Goal: Information Seeking & Learning: Learn about a topic

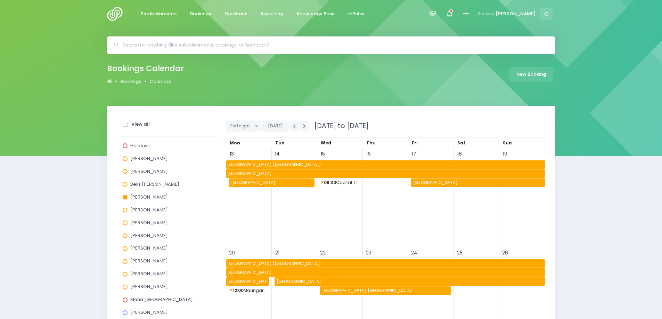
click at [115, 12] on img at bounding box center [117, 14] width 20 height 14
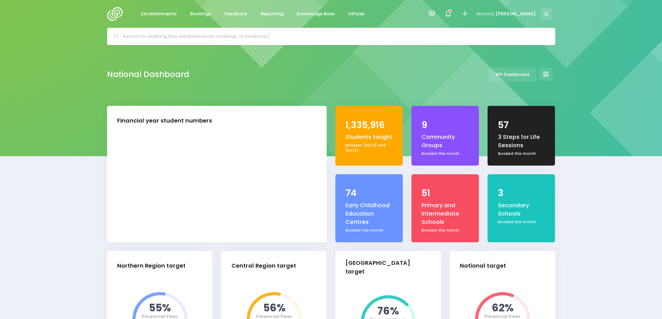
select select "5"
click at [271, 13] on span "Reporting" at bounding box center [272, 13] width 23 height 7
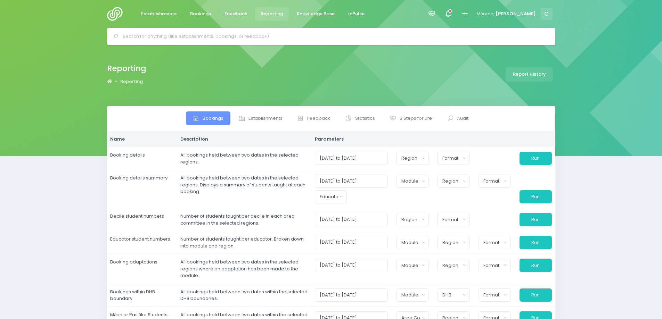
select select
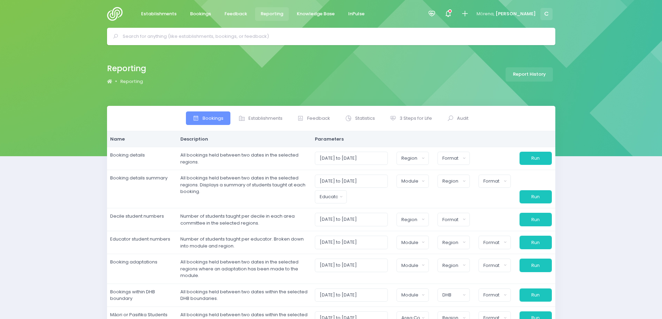
select select
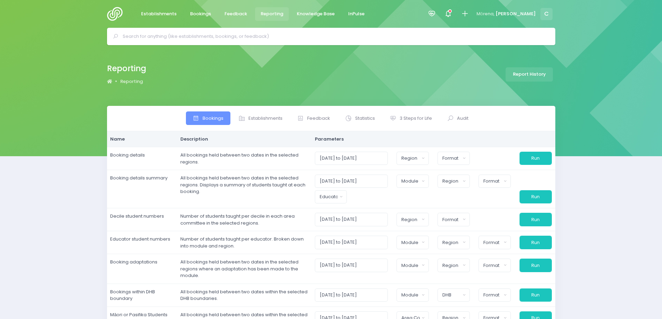
select select
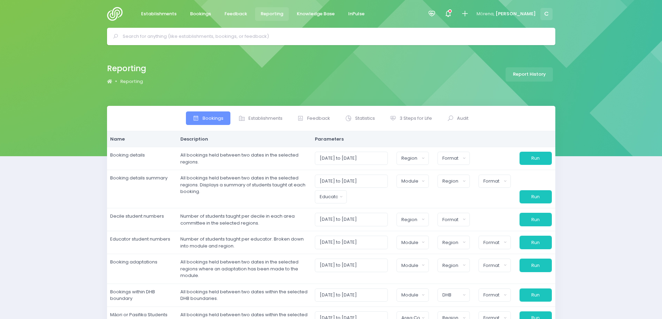
select select
click at [410, 118] on span "3 Steps for Life" at bounding box center [416, 118] width 32 height 7
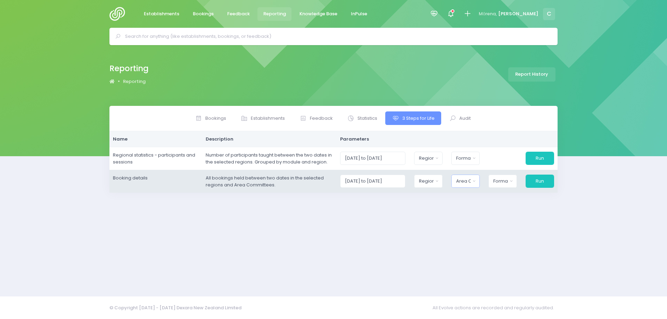
click at [479, 181] on button "Area Committee" at bounding box center [465, 181] width 28 height 13
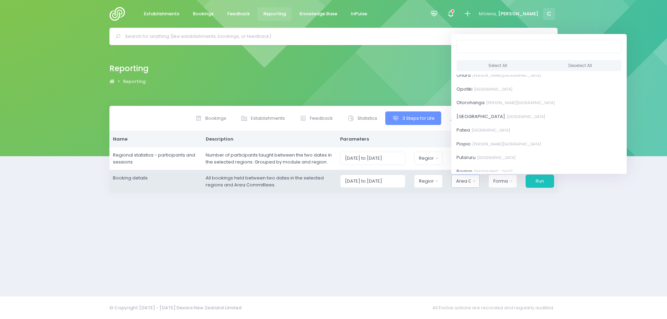
scroll to position [877, 0]
click at [584, 172] on div "[GEOGRAPHIC_DATA] Top [GEOGRAPHIC_DATA] [GEOGRAPHIC_DATA] [GEOGRAPHIC_DATA] [GE…" at bounding box center [538, 123] width 175 height 97
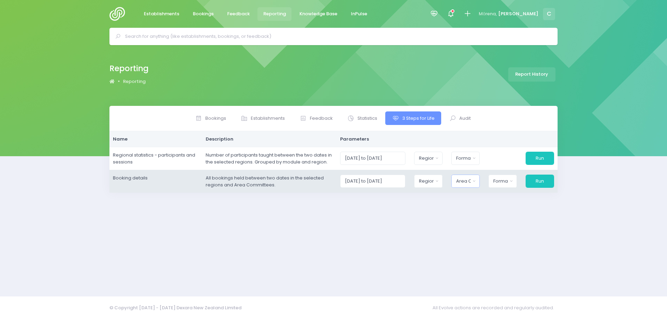
click at [475, 184] on button "Area Committee" at bounding box center [465, 181] width 28 height 13
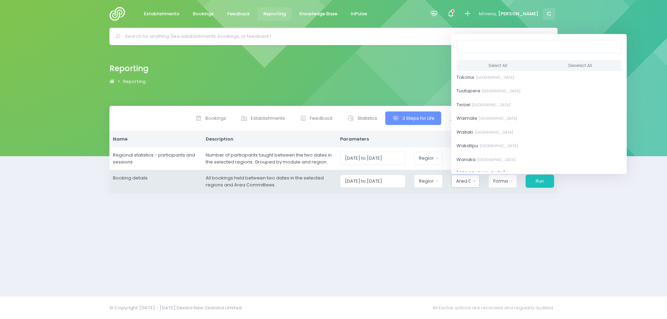
scroll to position [1880, 0]
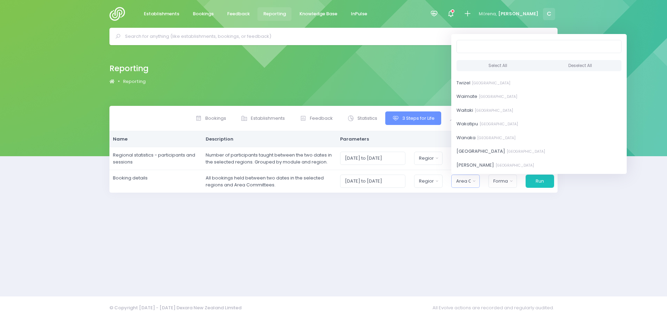
click at [380, 241] on div "Bookings Establishments Feedback Statistics" at bounding box center [334, 197] width 466 height 182
